Goal: Find specific page/section: Find specific page/section

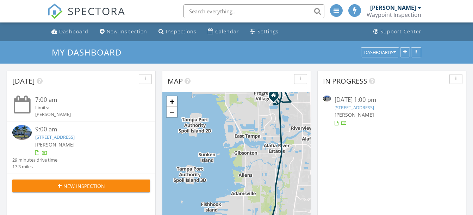
scroll to position [652, 484]
click at [75, 31] on div "Dashboard" at bounding box center [73, 31] width 29 height 7
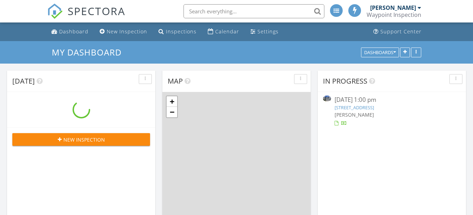
scroll to position [652, 484]
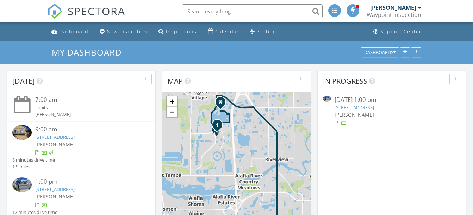
click at [75, 190] on link "[STREET_ADDRESS]" at bounding box center [54, 190] width 39 height 6
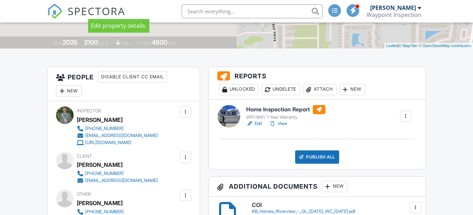
scroll to position [145, 0]
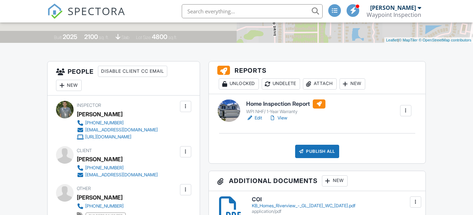
click at [260, 101] on h6 "Home Inspection Report" at bounding box center [285, 104] width 79 height 9
